Goal: Information Seeking & Learning: Learn about a topic

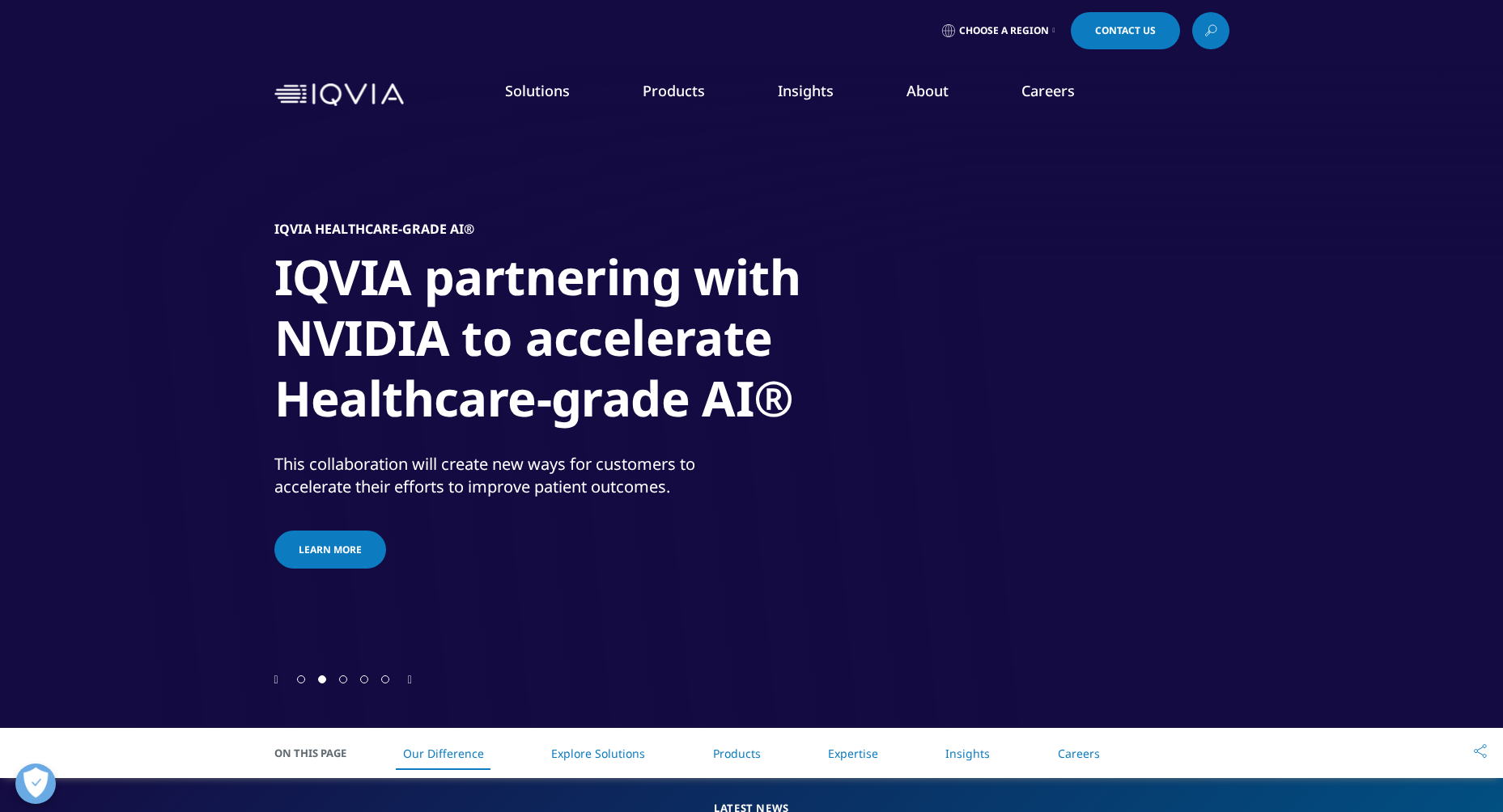
click at [817, 93] on link "Insights" at bounding box center [806, 90] width 56 height 20
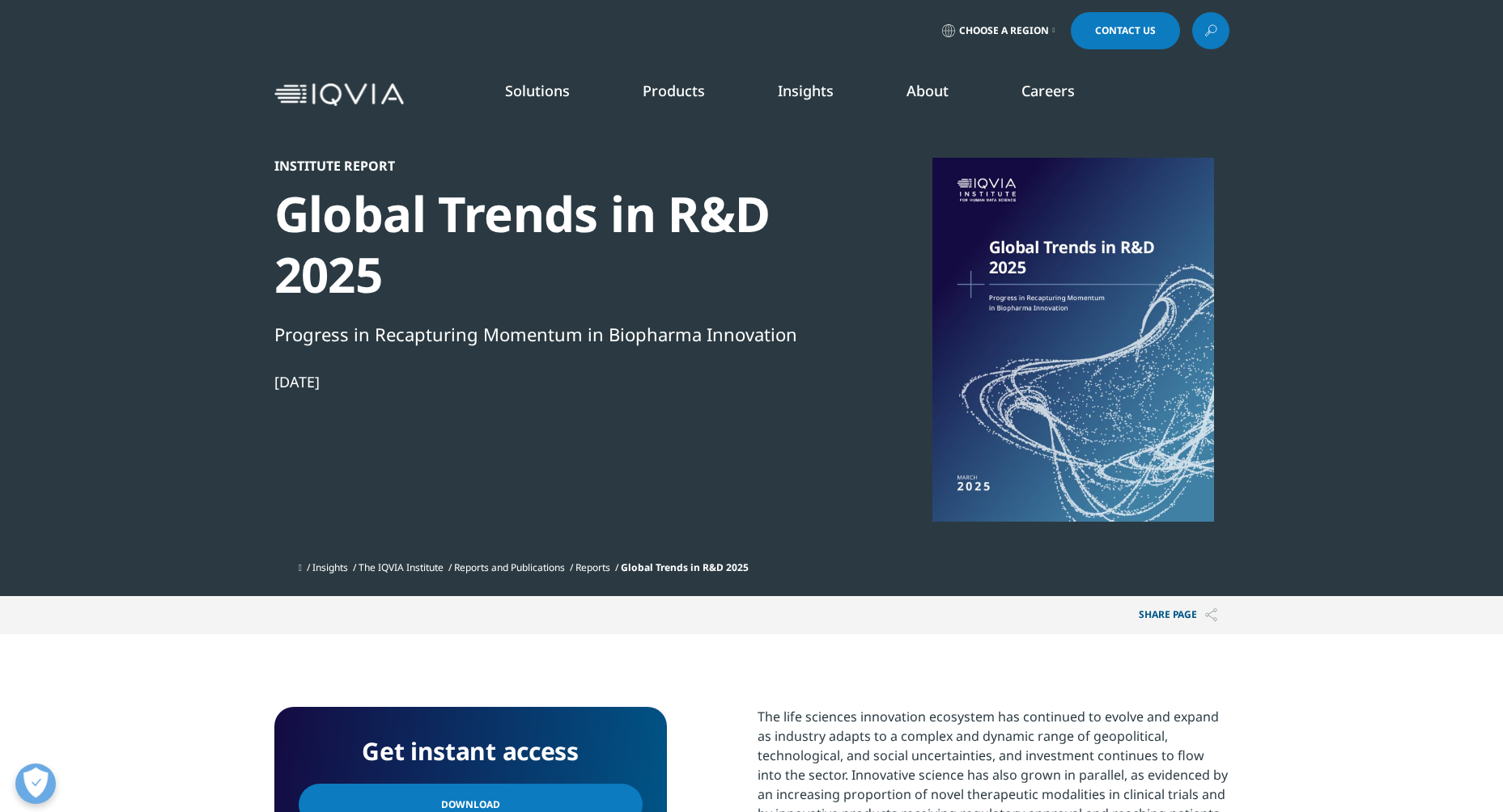
click at [459, 291] on link "SEE LATEST REPORTS" at bounding box center [537, 295] width 312 height 13
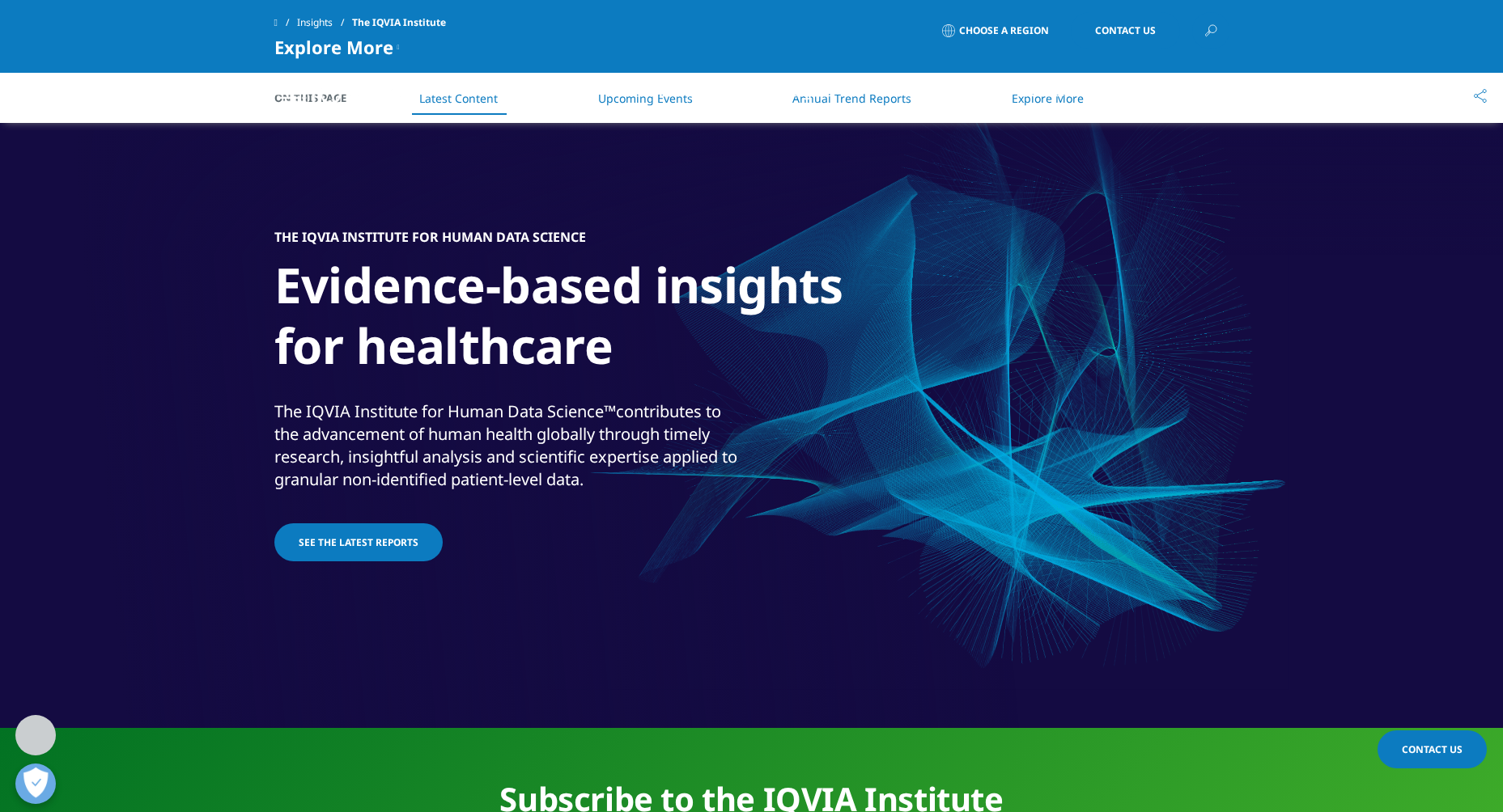
scroll to position [1462, 0]
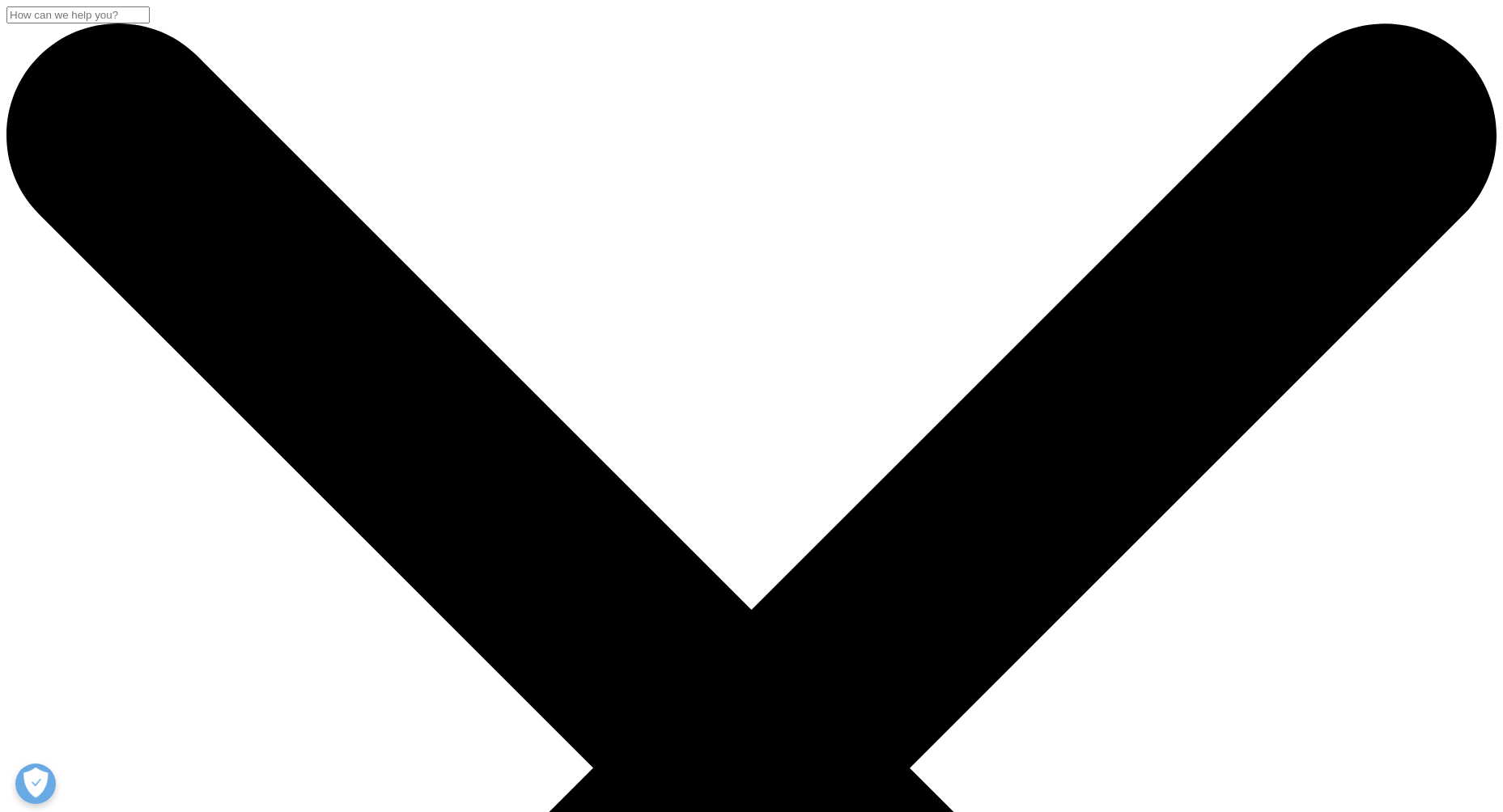
scroll to position [517, 955]
